Goal: Task Accomplishment & Management: Use online tool/utility

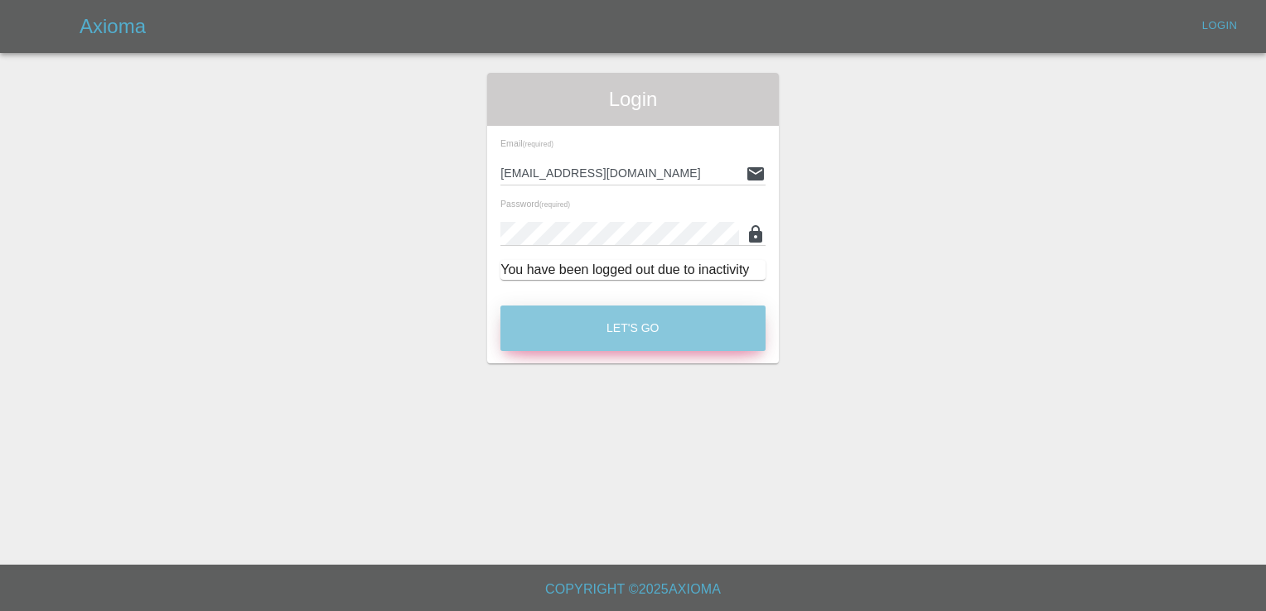
click at [653, 325] on button "Let's Go" at bounding box center [632, 329] width 265 height 46
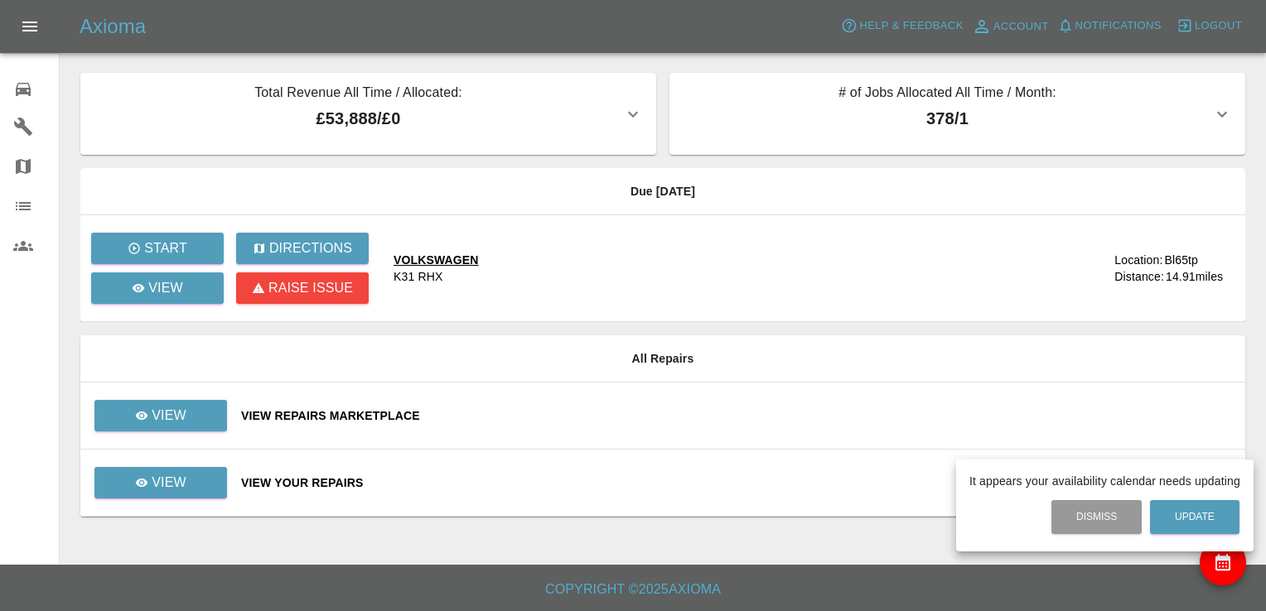
click at [189, 408] on div at bounding box center [633, 305] width 1266 height 611
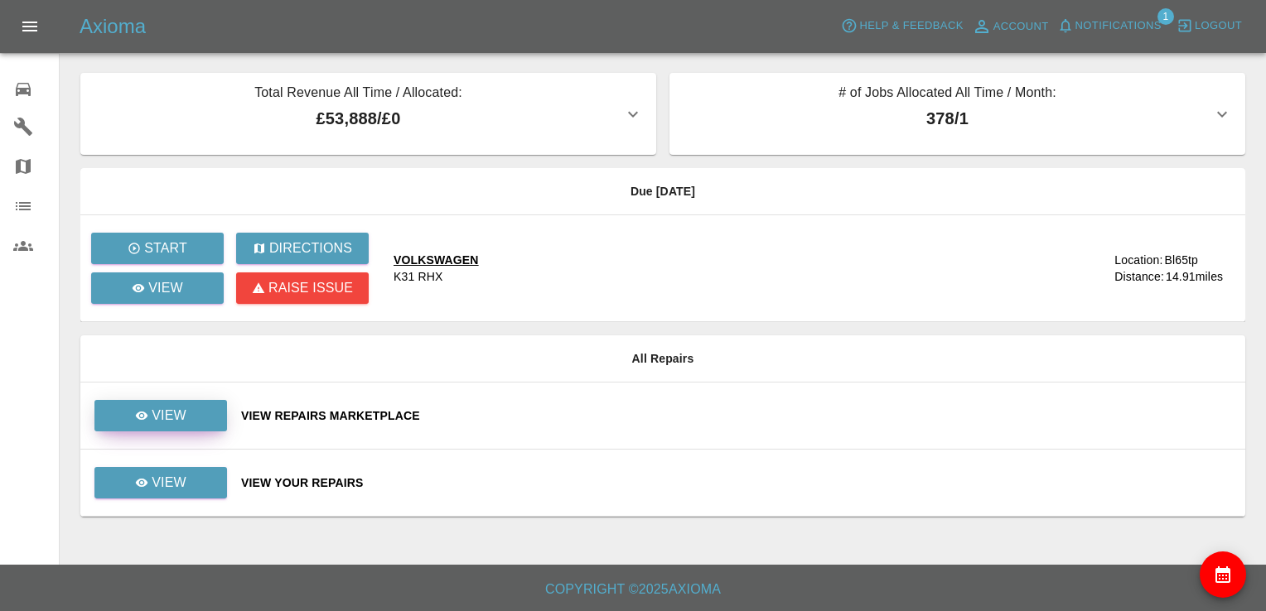
click at [186, 408] on link "View" at bounding box center [160, 415] width 133 height 31
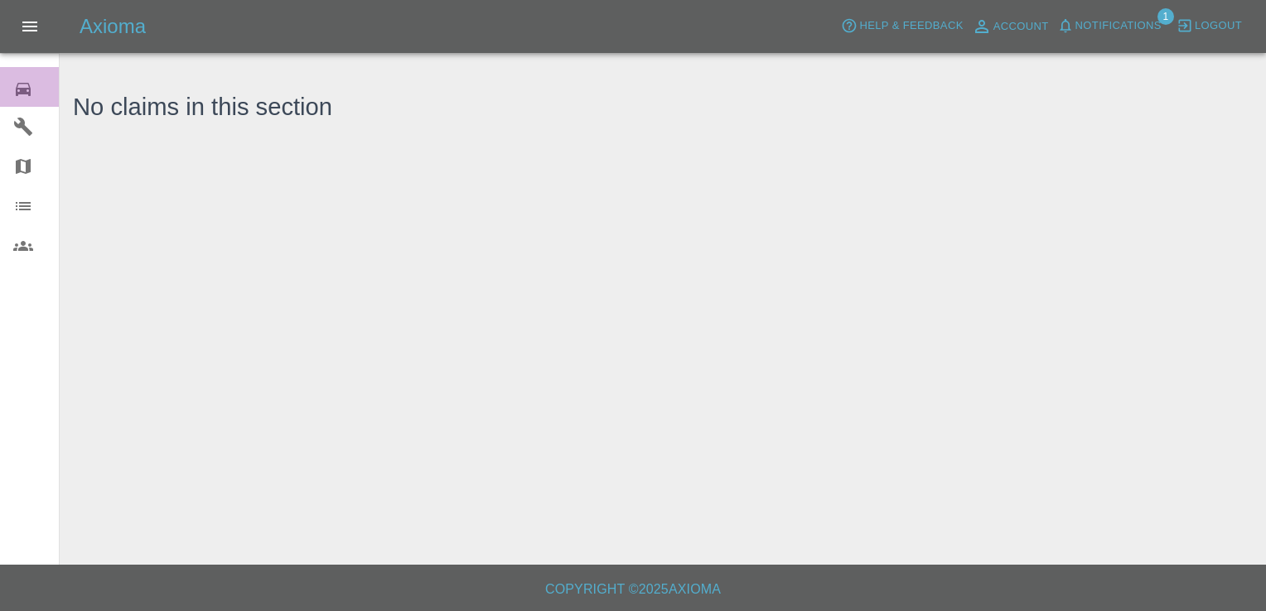
click at [23, 94] on icon at bounding box center [23, 90] width 20 height 20
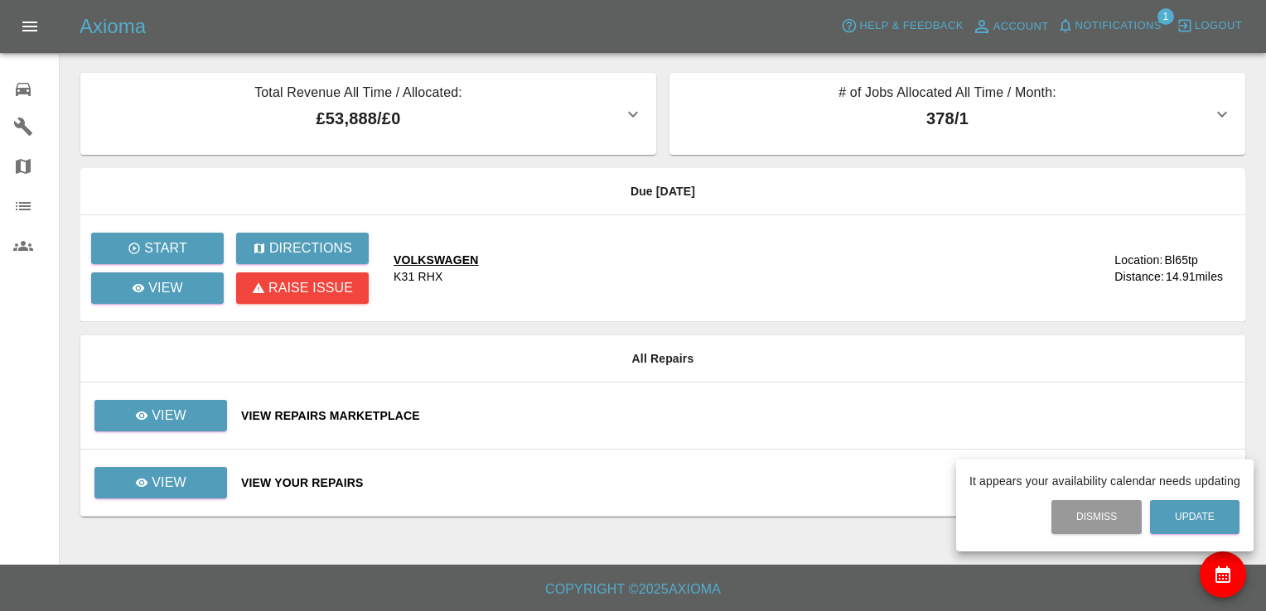
click at [193, 411] on div at bounding box center [633, 305] width 1266 height 611
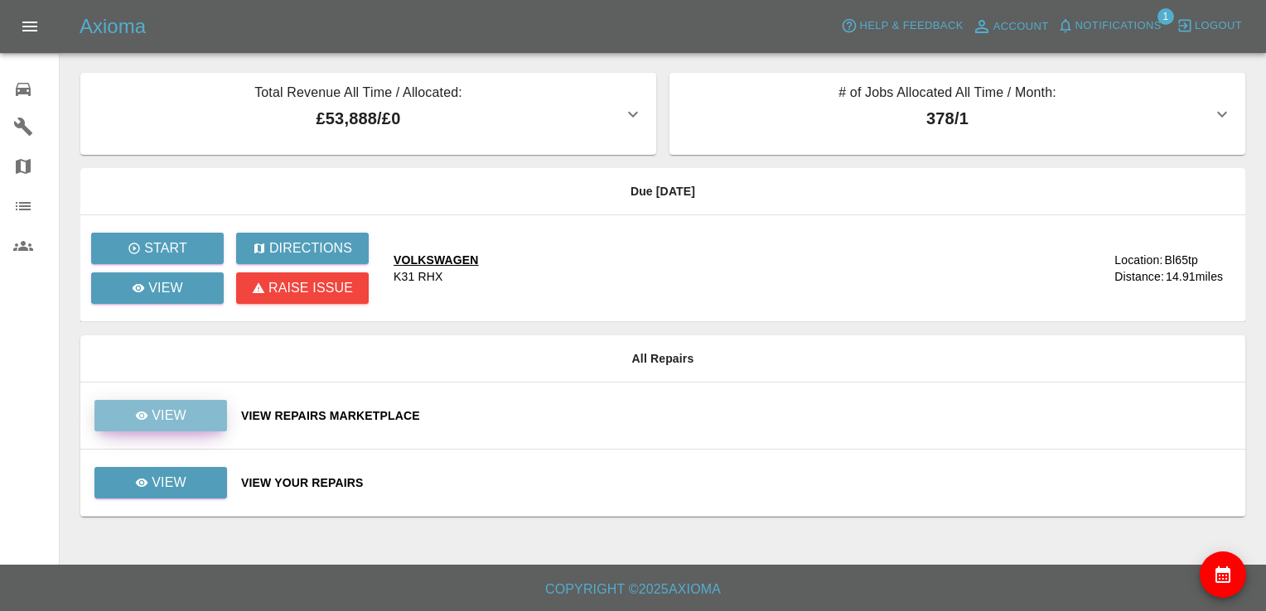
click at [179, 412] on p "View" at bounding box center [169, 416] width 35 height 20
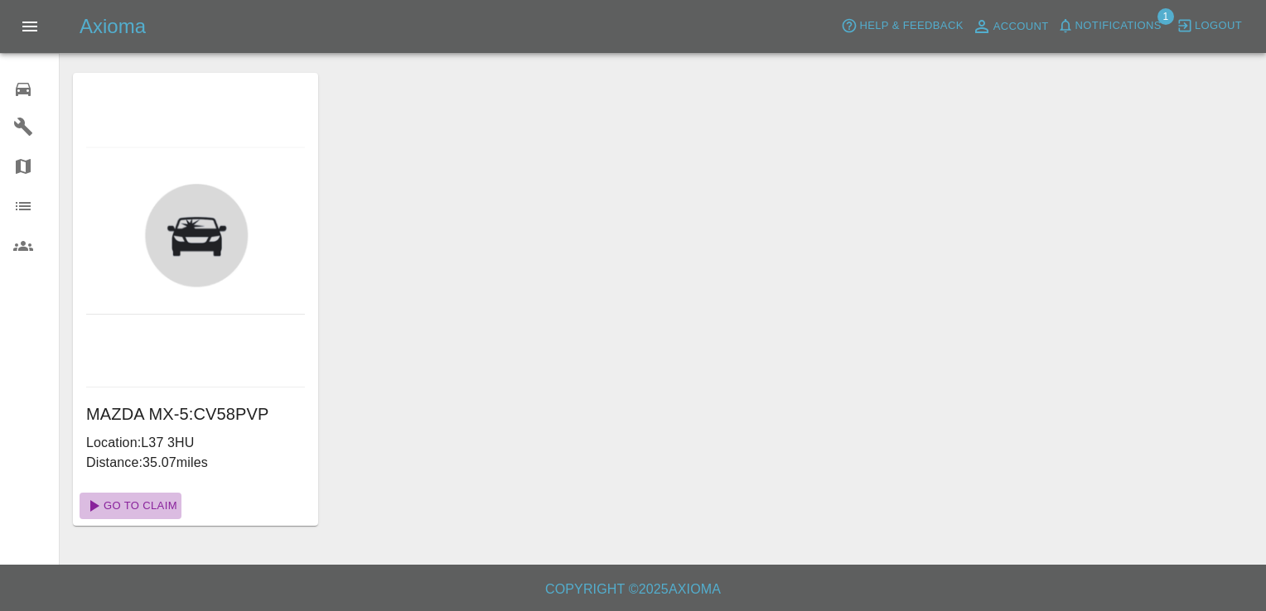
click at [149, 503] on link "Go To Claim" at bounding box center [131, 506] width 102 height 27
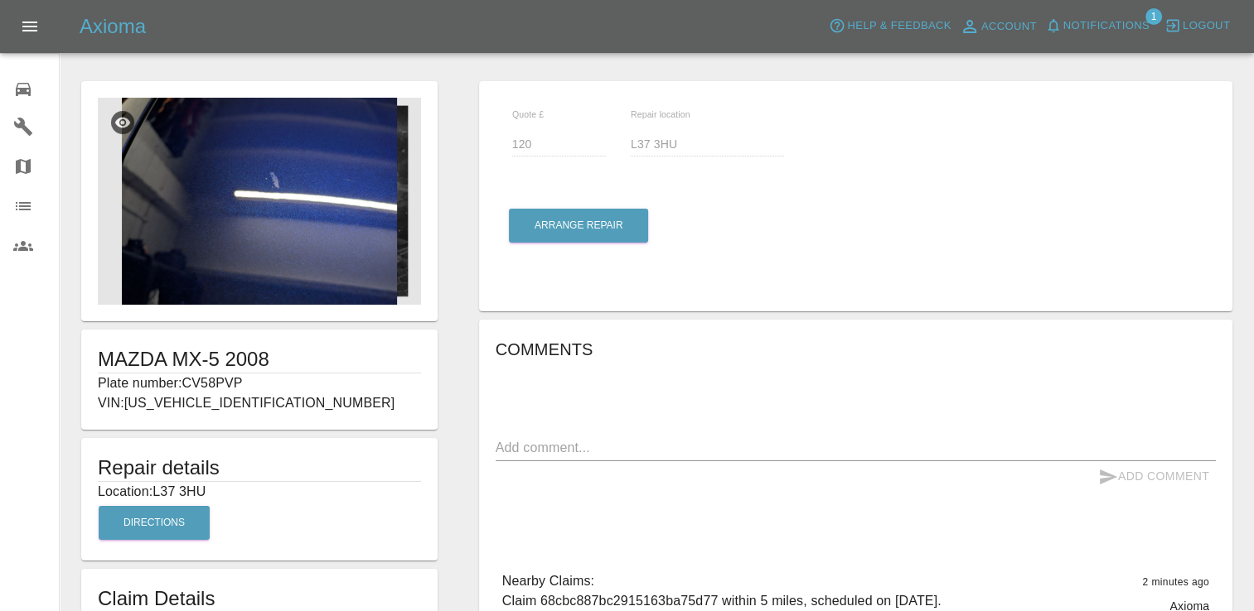
click at [1055, 442] on textarea at bounding box center [855, 447] width 720 height 19
click at [262, 225] on img at bounding box center [259, 201] width 323 height 207
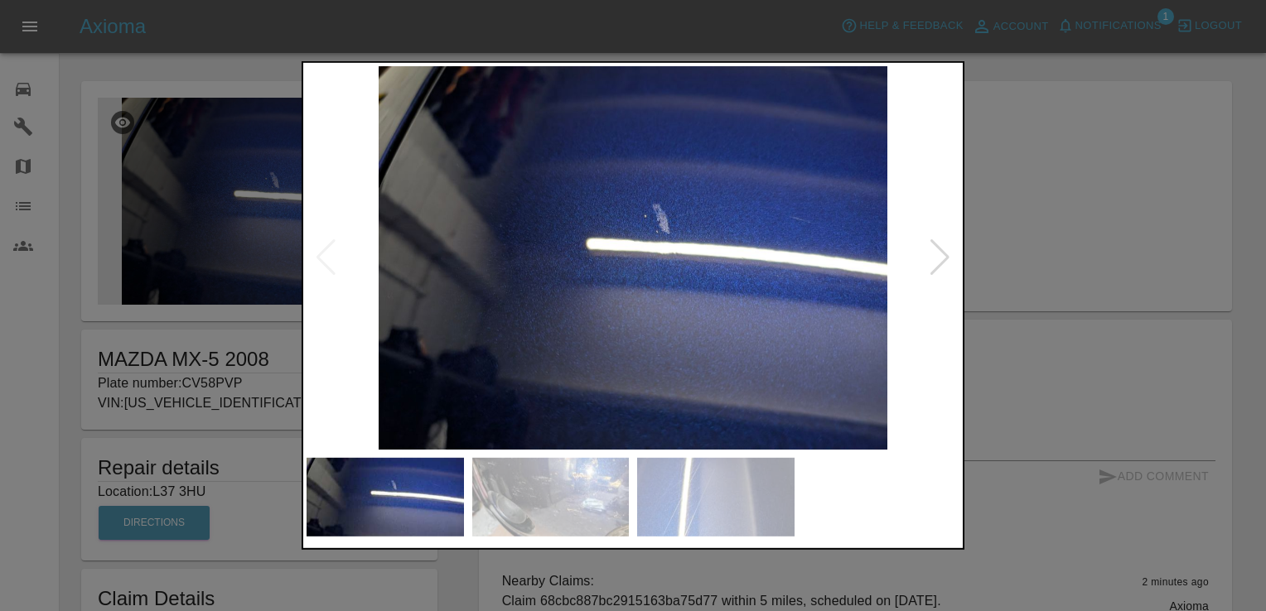
click at [941, 259] on div at bounding box center [940, 257] width 22 height 36
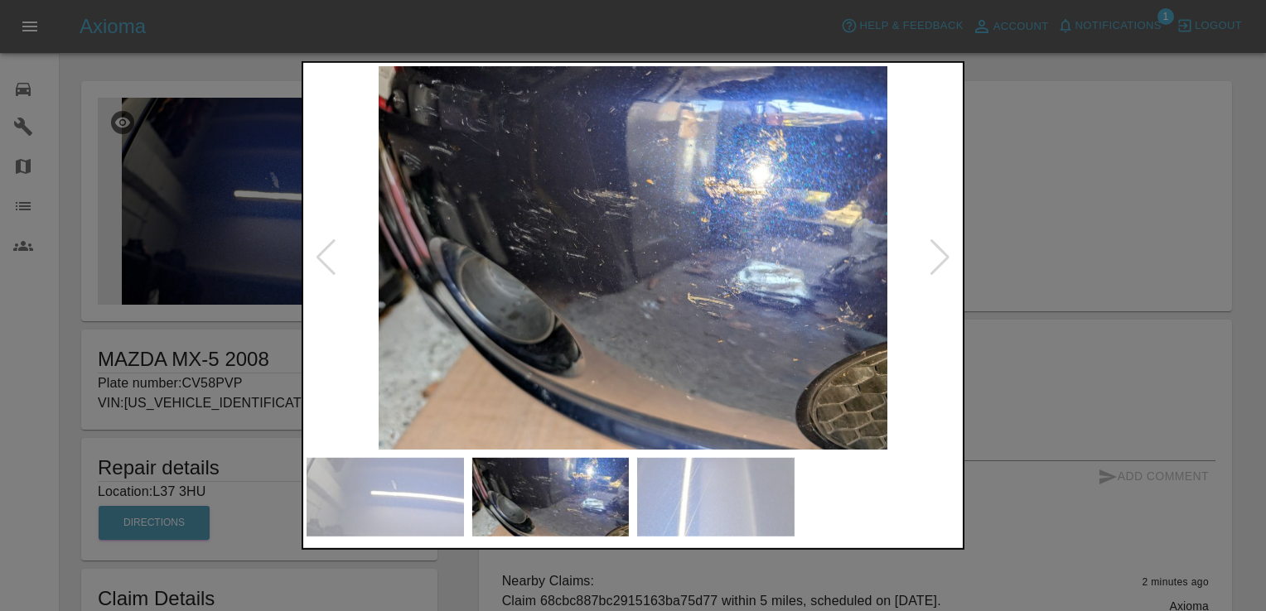
click at [941, 259] on div at bounding box center [940, 257] width 22 height 36
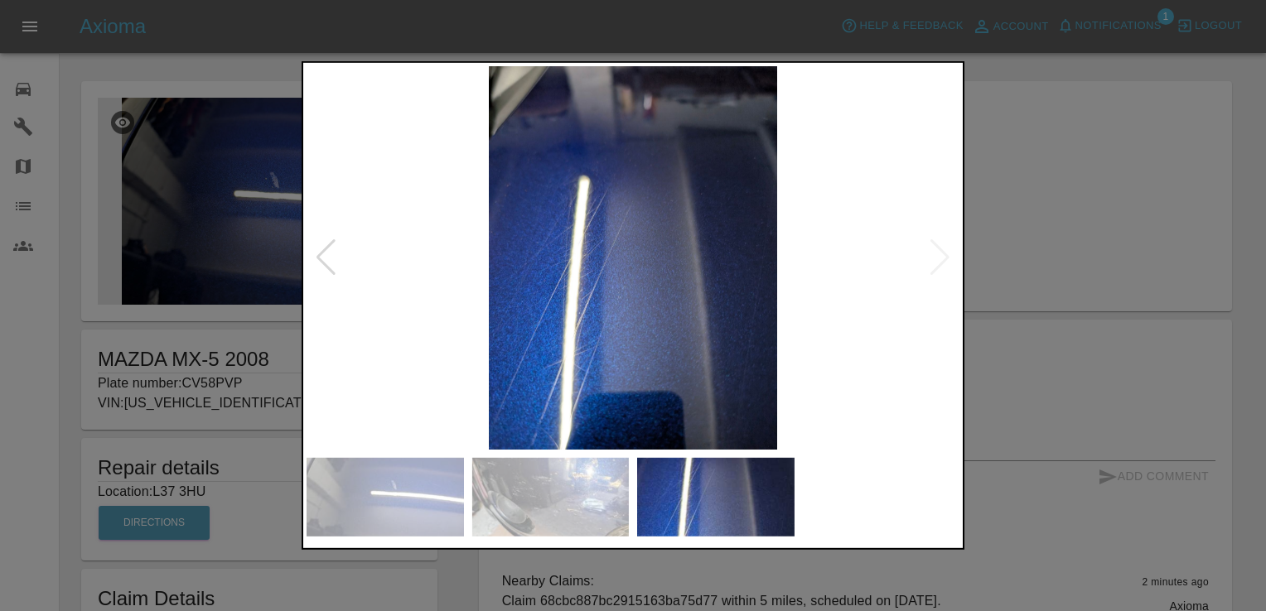
click at [941, 259] on img at bounding box center [633, 258] width 653 height 384
click at [1037, 225] on div at bounding box center [633, 305] width 1266 height 611
